Goal: Contribute content

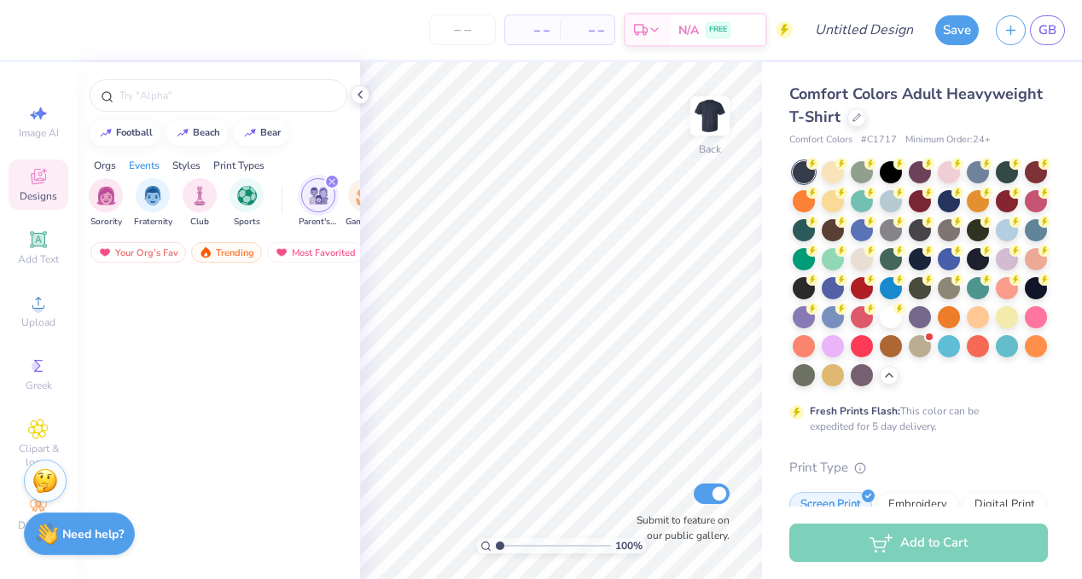
scroll to position [6496, 0]
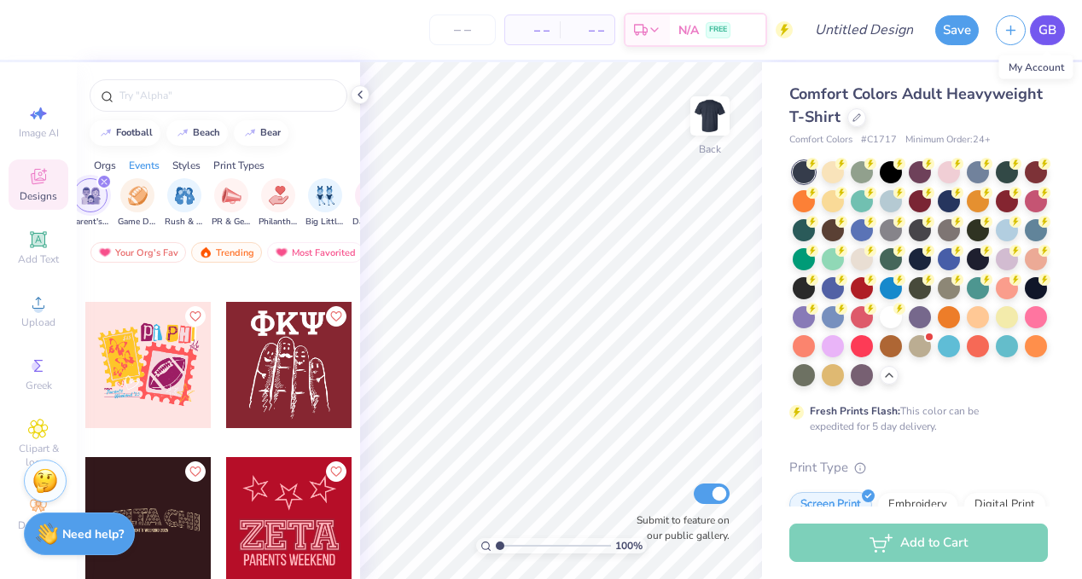
click at [1042, 31] on span "GB" at bounding box center [1047, 30] width 18 height 20
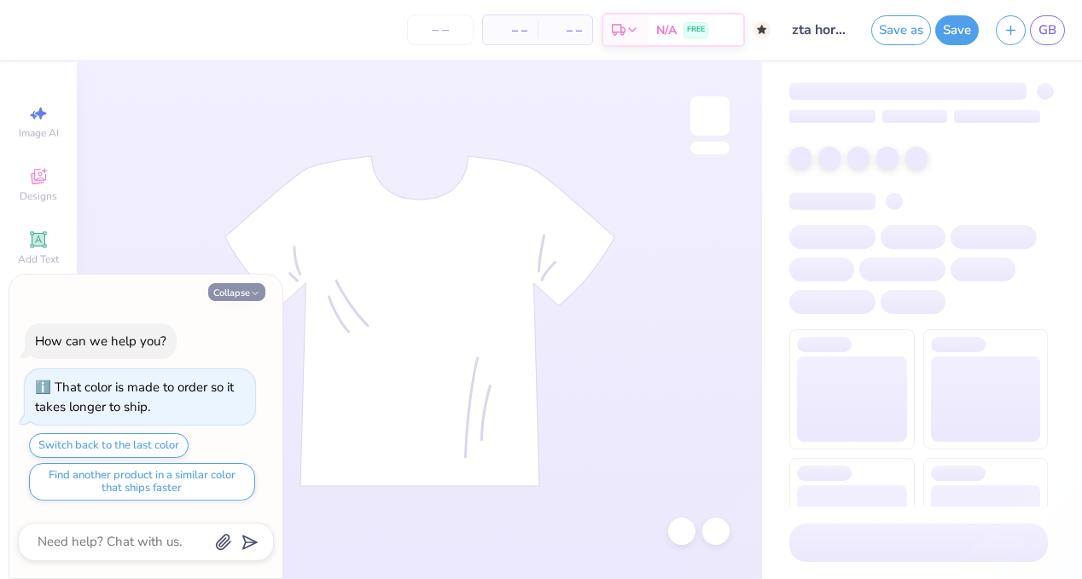
click at [236, 290] on button "Collapse" at bounding box center [236, 292] width 57 height 18
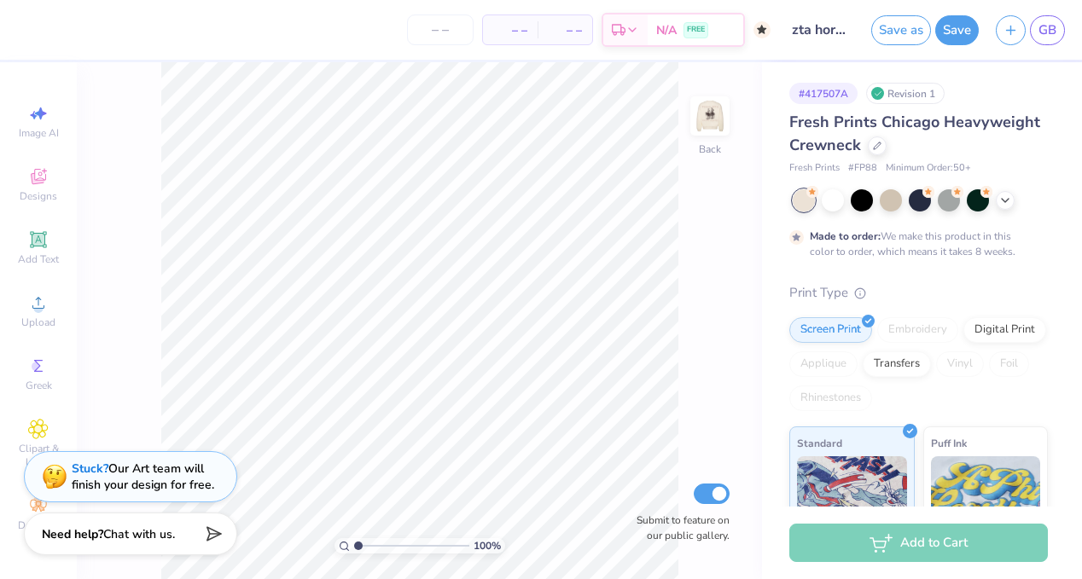
type textarea "x"
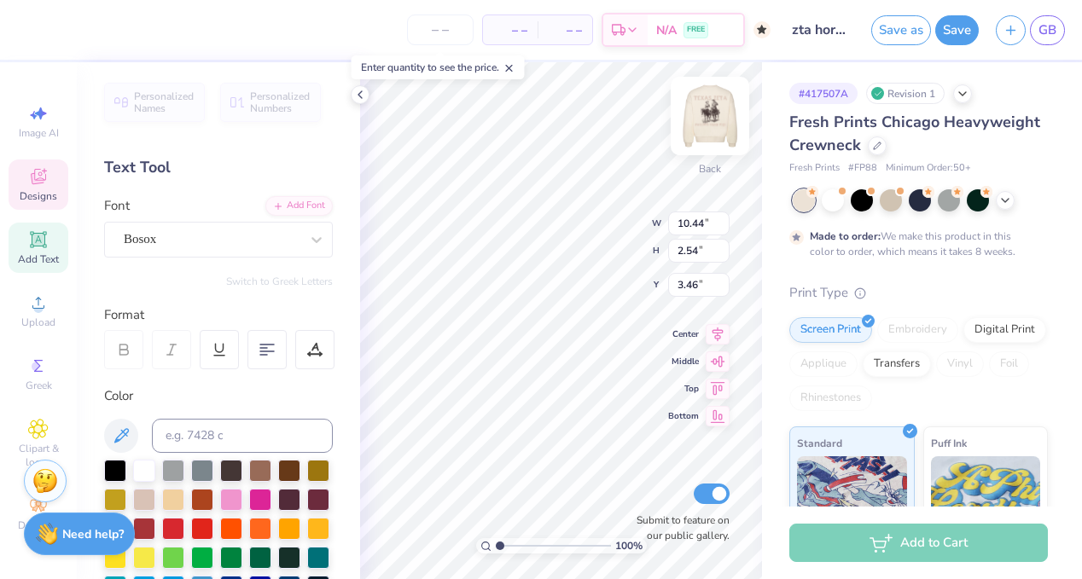
click at [711, 123] on img at bounding box center [710, 116] width 68 height 68
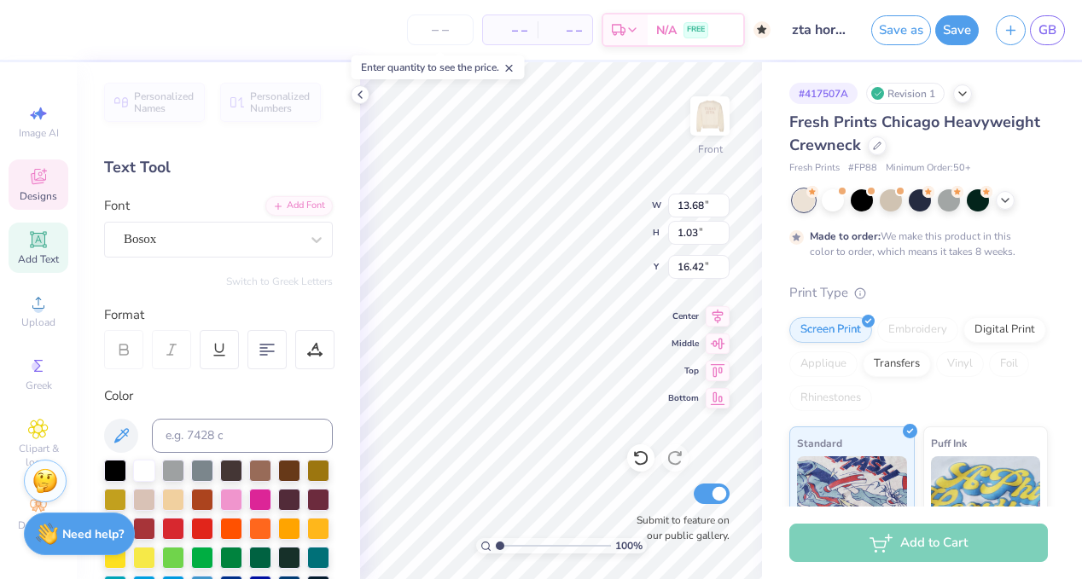
type textarea "P"
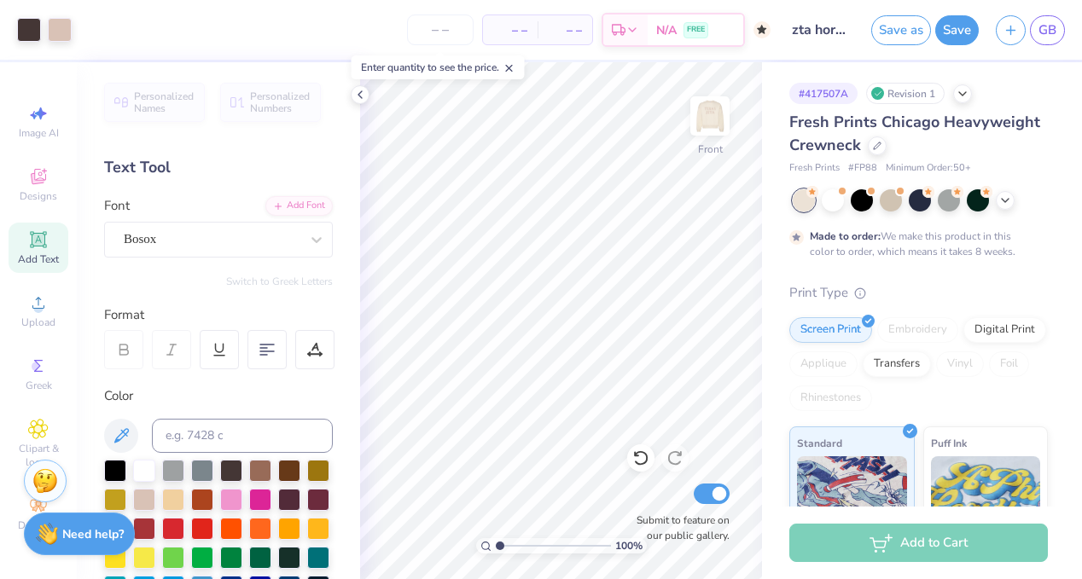
click at [758, 30] on icon at bounding box center [761, 29] width 9 height 9
click at [952, 35] on button "Save" at bounding box center [957, 28] width 44 height 30
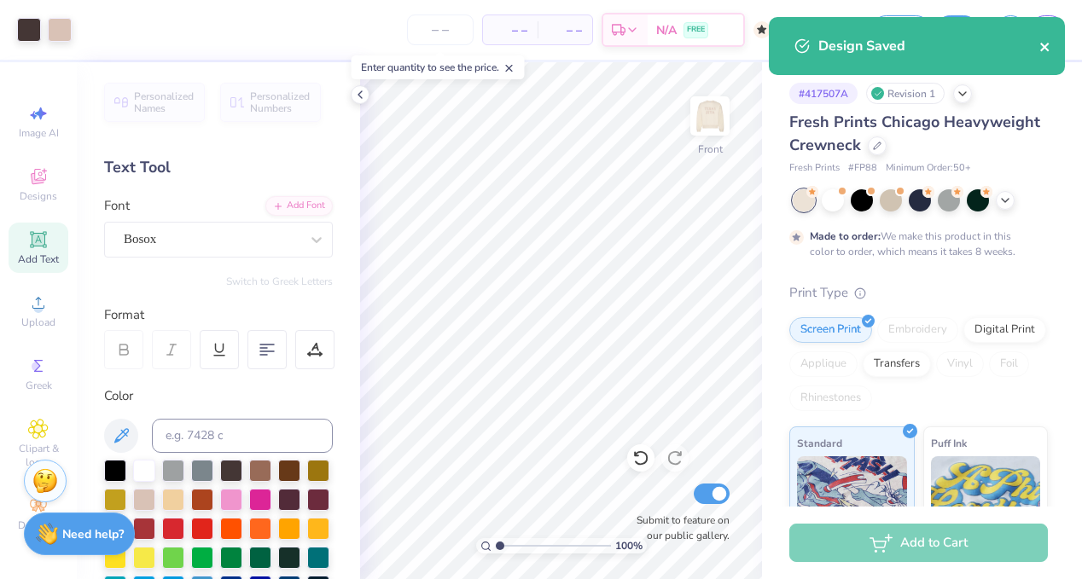
click at [1045, 44] on icon "close" at bounding box center [1045, 47] width 12 height 14
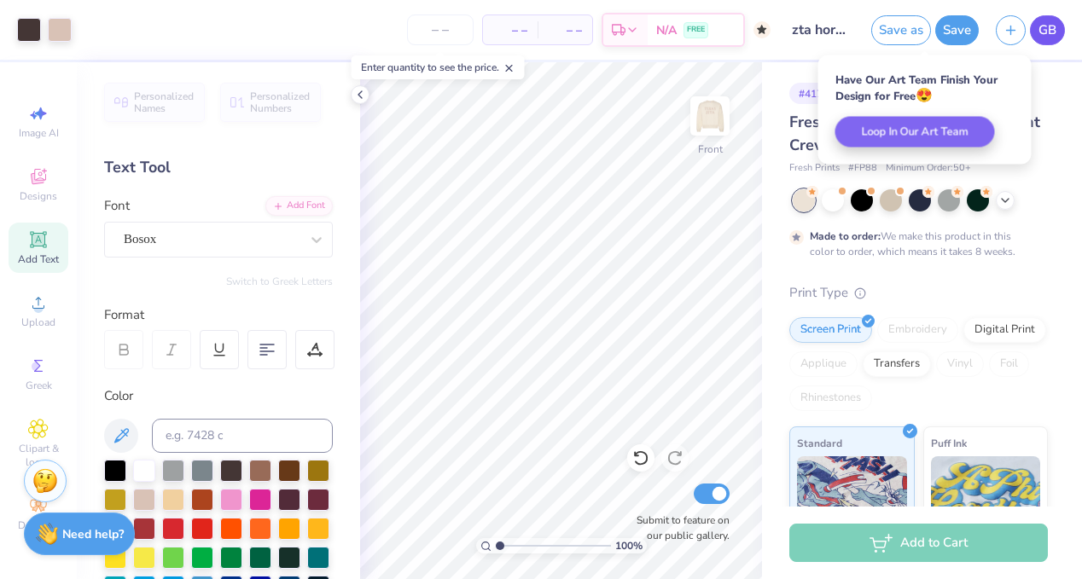
click at [1042, 32] on span "GB" at bounding box center [1047, 30] width 18 height 20
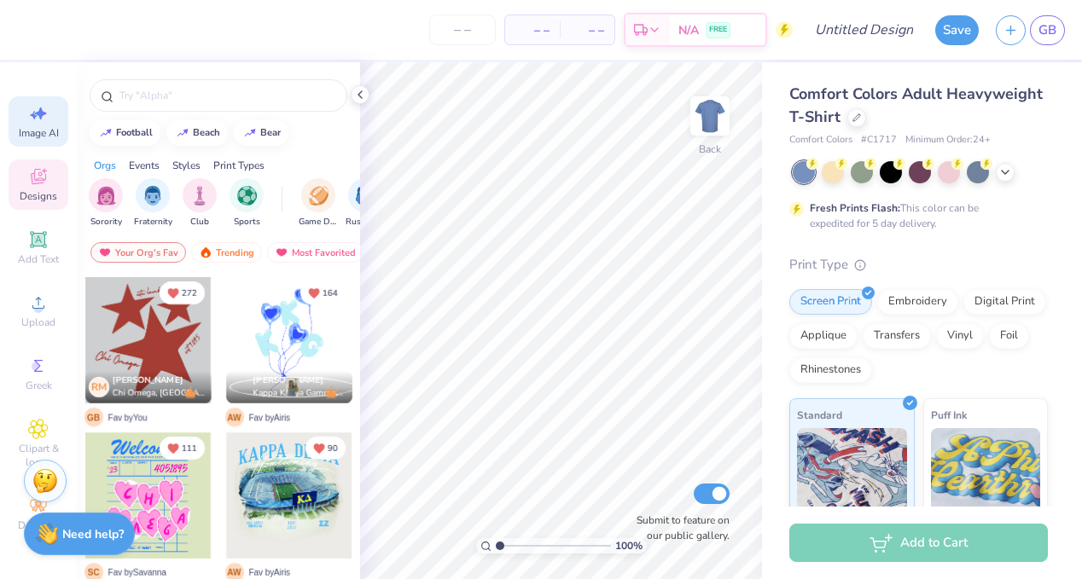
click at [47, 138] on span "Image AI" at bounding box center [39, 133] width 40 height 14
select select "4"
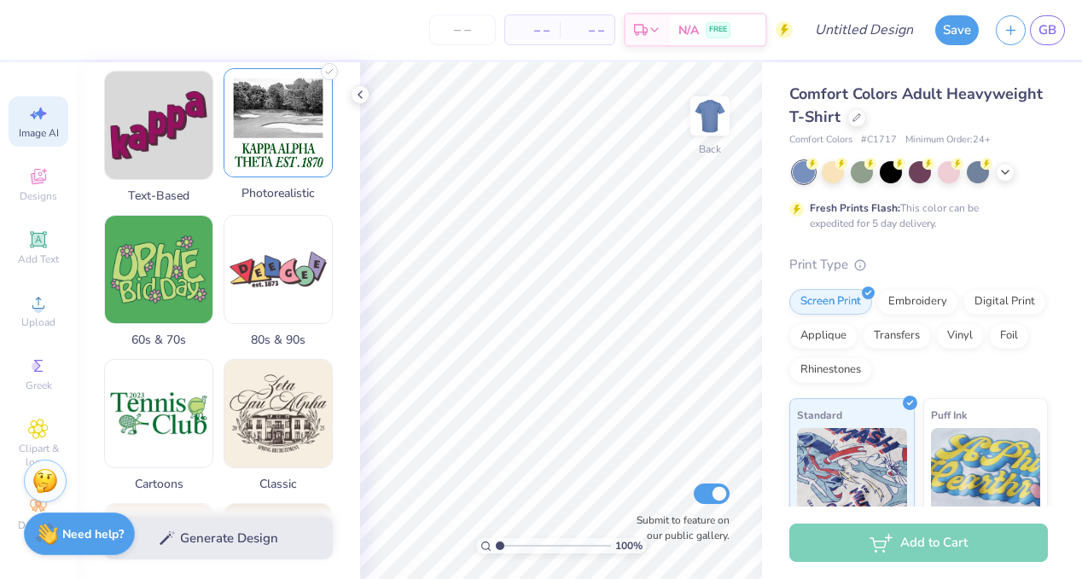
scroll to position [392, 0]
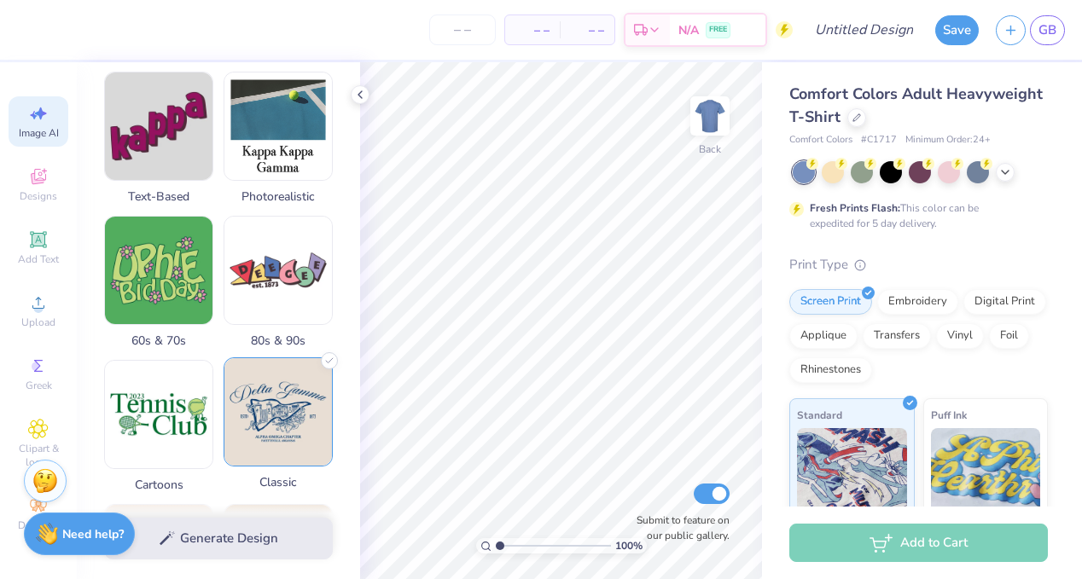
click at [251, 430] on img at bounding box center [277, 411] width 107 height 107
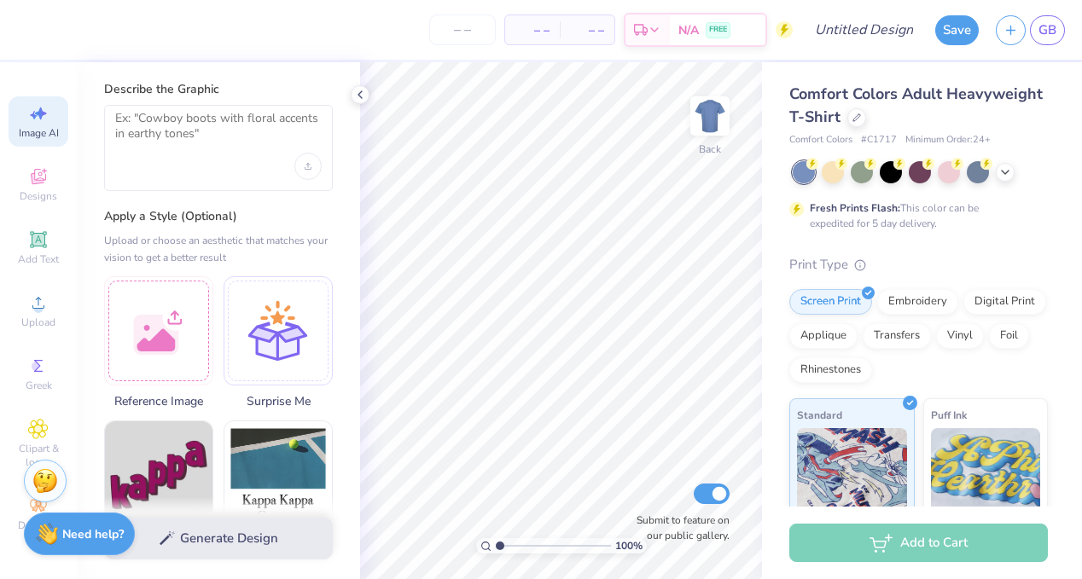
scroll to position [0, 0]
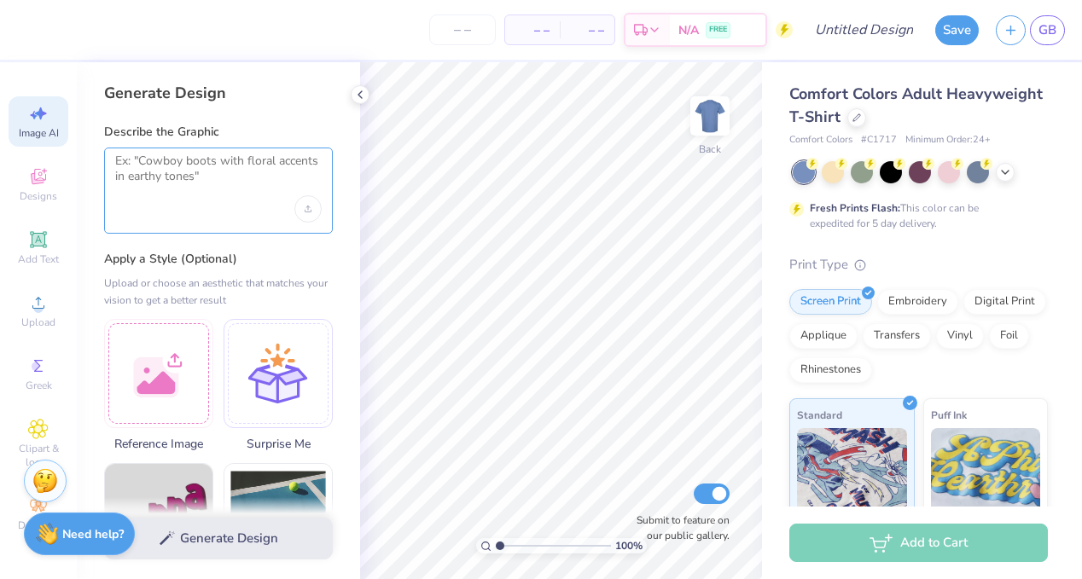
click at [218, 178] on textarea at bounding box center [218, 175] width 206 height 43
click at [37, 185] on icon at bounding box center [38, 176] width 20 height 20
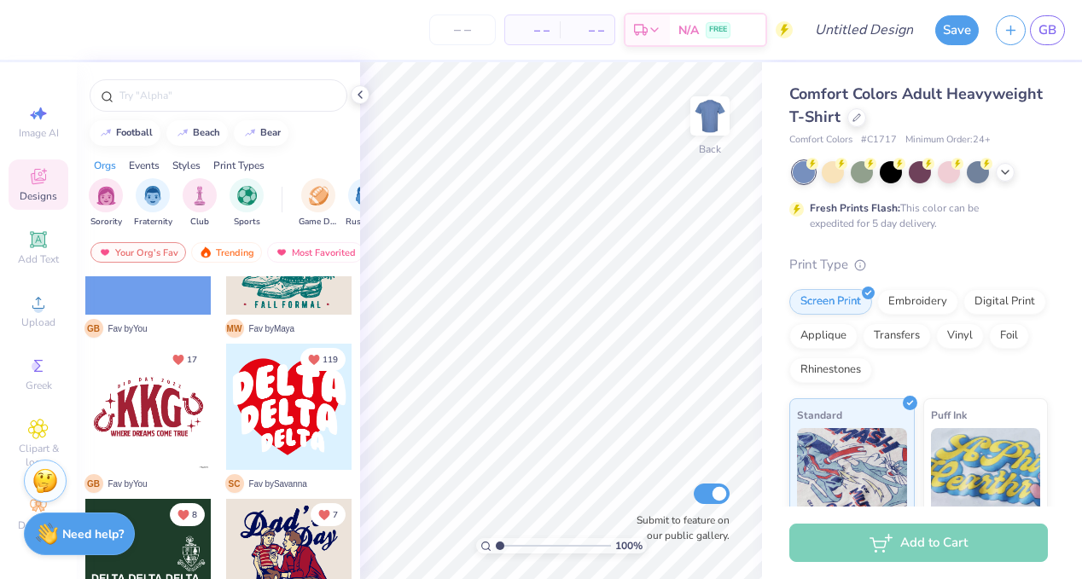
scroll to position [5844, 0]
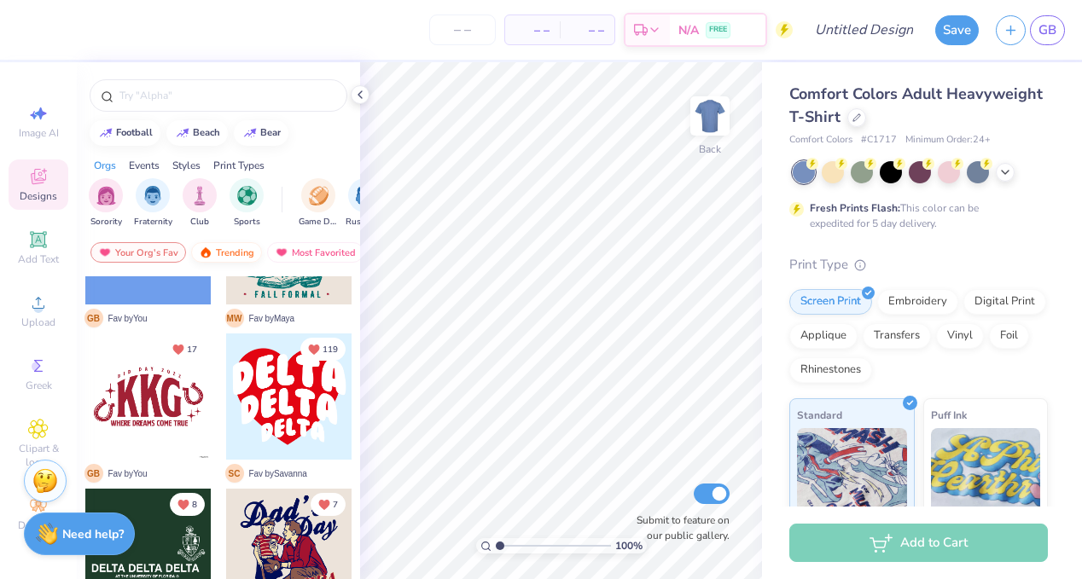
click at [228, 247] on div "Trending" at bounding box center [226, 252] width 71 height 20
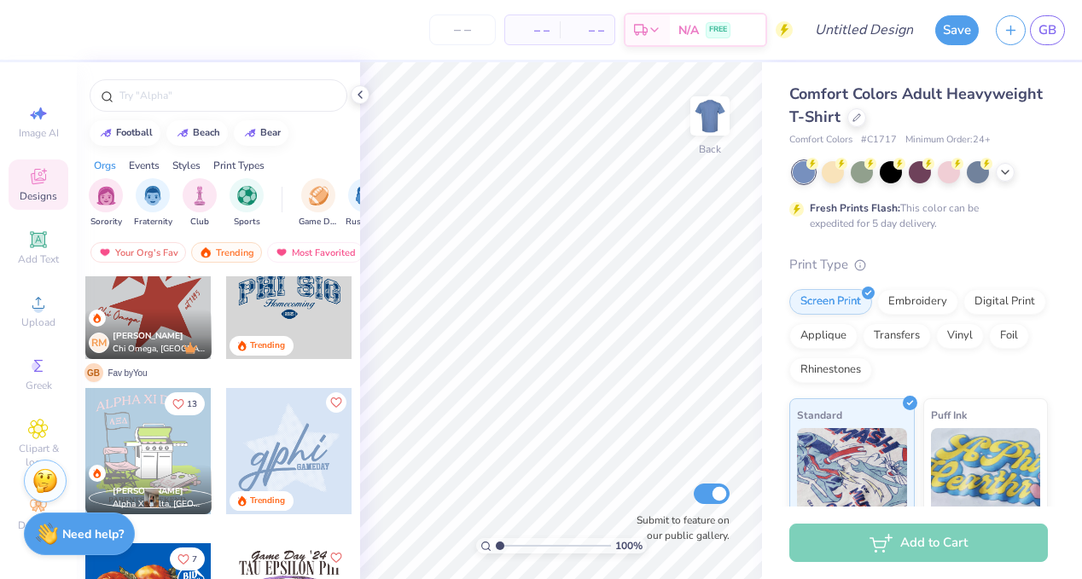
scroll to position [1219, 0]
